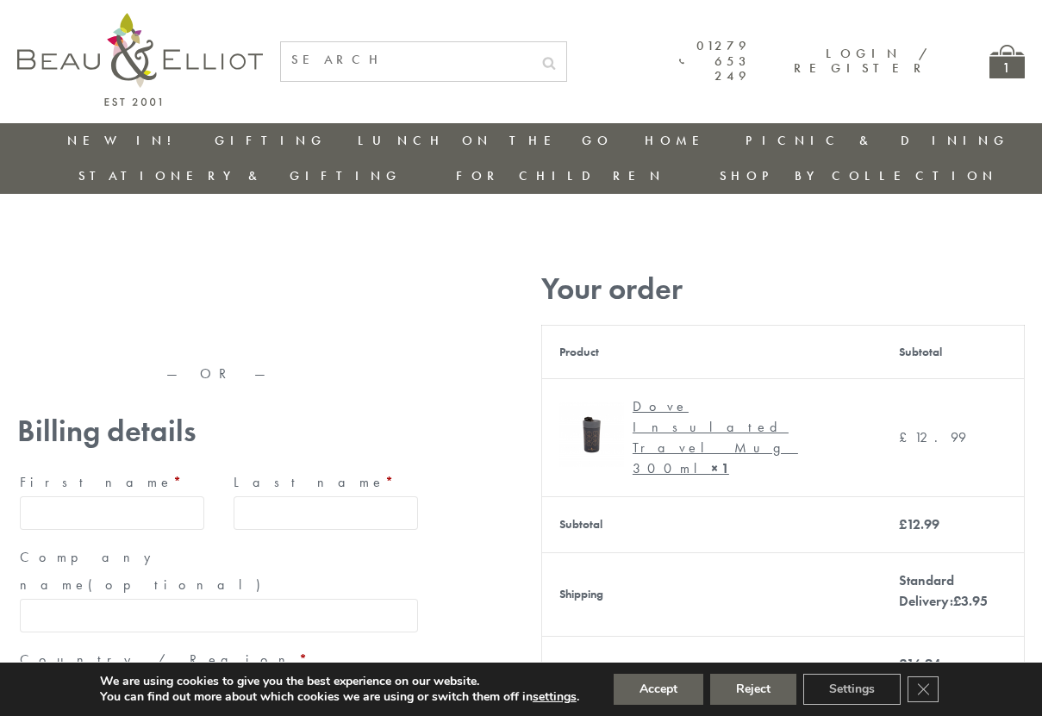
type input "maria33@yahoo.com"
type input "Maria"
type input "Williams"
type input "23, Scottsdale, Happytown"
type input "London"
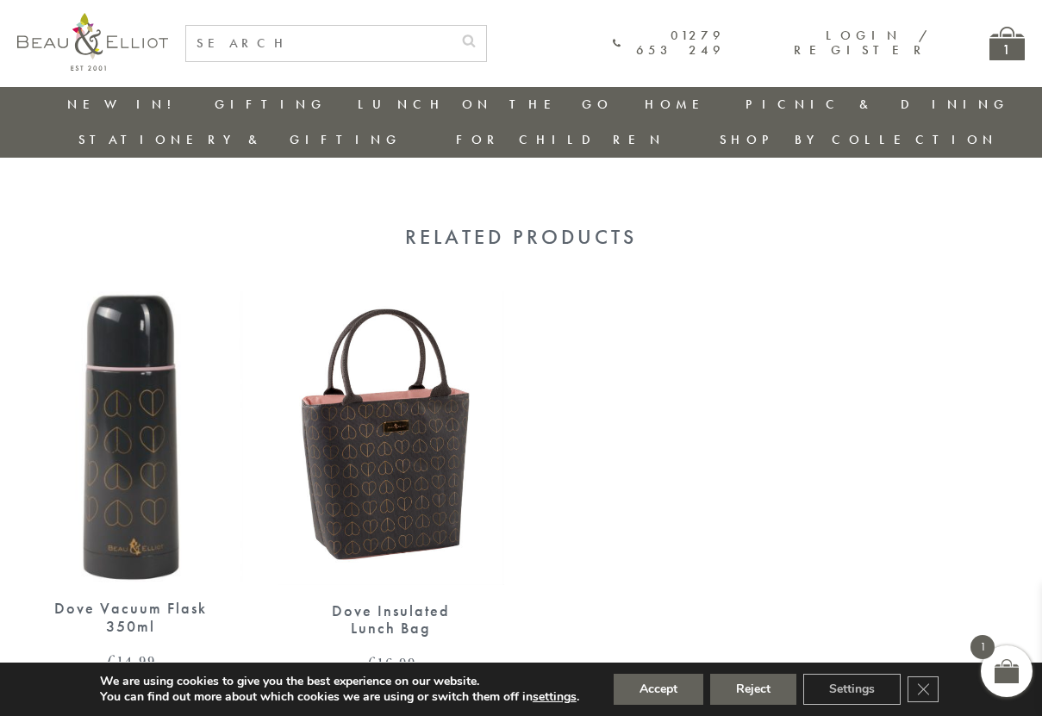
scroll to position [1097, 0]
